Goal: Book appointment/travel/reservation

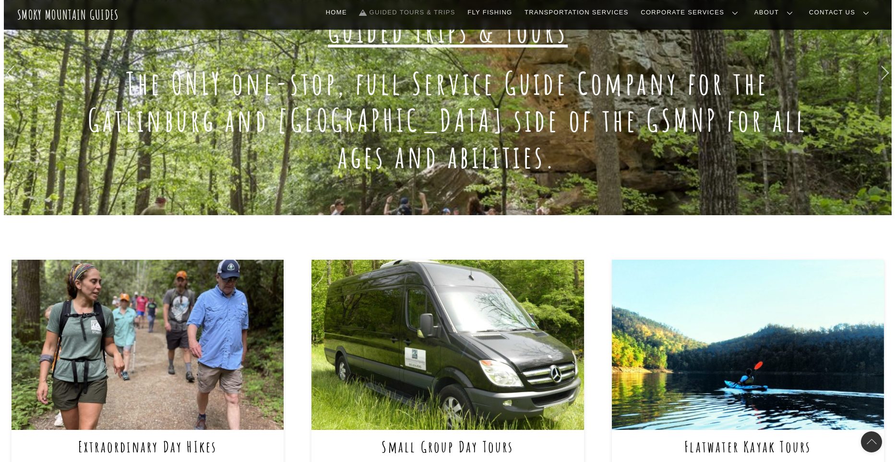
scroll to position [192, 0]
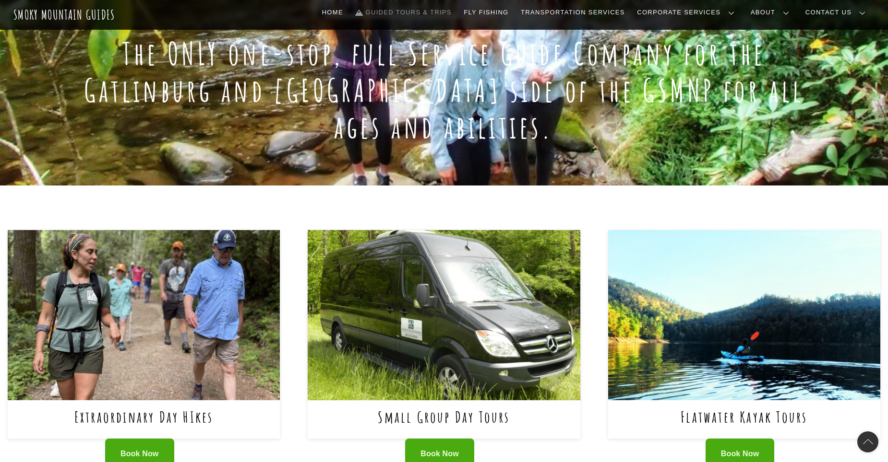
click at [460, 308] on img at bounding box center [444, 315] width 272 height 170
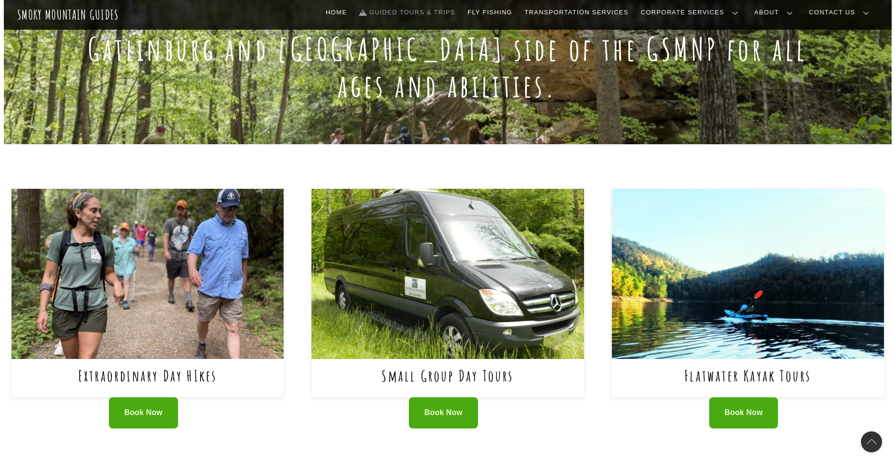
scroll to position [240, 0]
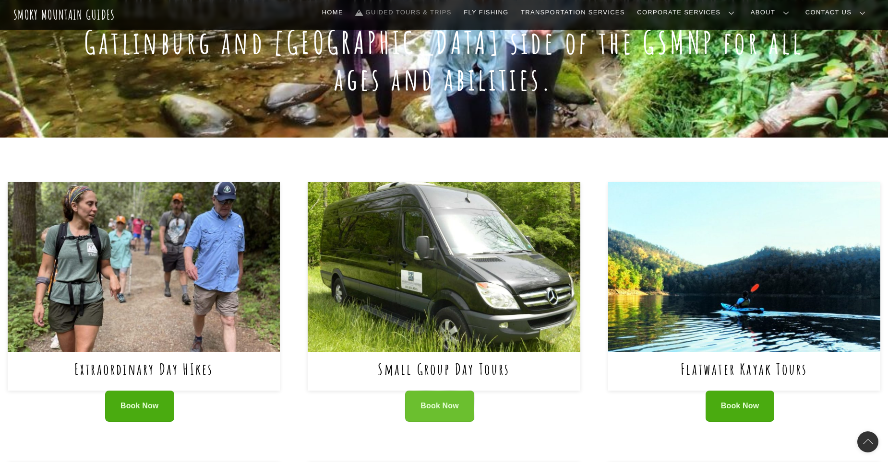
click at [442, 402] on span "Book Now" at bounding box center [439, 407] width 38 height 10
